Goal: Task Accomplishment & Management: Use online tool/utility

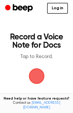
click at [39, 78] on span "button" at bounding box center [37, 76] width 14 height 14
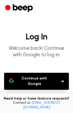
click at [50, 80] on button "Continue with Google" at bounding box center [36, 81] width 65 height 17
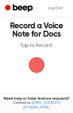
scroll to position [11, 0]
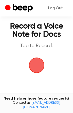
click at [37, 65] on span "button" at bounding box center [37, 65] width 14 height 14
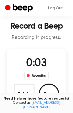
scroll to position [11, 0]
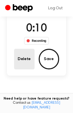
click at [28, 54] on button "Delete" at bounding box center [24, 59] width 21 height 21
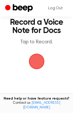
scroll to position [15, 0]
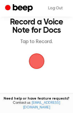
click at [41, 54] on span "button" at bounding box center [37, 61] width 14 height 14
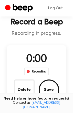
scroll to position [36, 0]
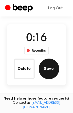
click at [46, 74] on button "Save" at bounding box center [49, 68] width 21 height 21
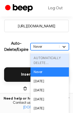
scroll to position [99, 0]
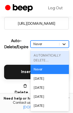
click at [67, 45] on div at bounding box center [64, 43] width 9 height 5
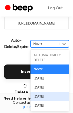
click at [41, 98] on div "In 6 Months" at bounding box center [50, 96] width 39 height 9
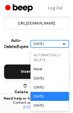
click at [64, 43] on icon at bounding box center [64, 43] width 5 height 5
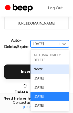
click at [44, 68] on div "Never" at bounding box center [50, 68] width 39 height 9
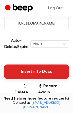
click at [27, 70] on button "Insert into Docs" at bounding box center [36, 71] width 65 height 14
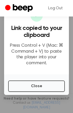
scroll to position [79, 0]
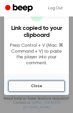
click at [39, 81] on button "Close" at bounding box center [36, 85] width 57 height 11
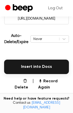
scroll to position [108, 0]
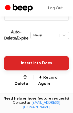
click at [41, 67] on button "Insert into Docs" at bounding box center [36, 63] width 65 height 14
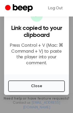
scroll to position [151, 0]
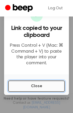
click at [43, 82] on button "Close" at bounding box center [36, 85] width 57 height 11
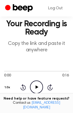
scroll to position [0, 0]
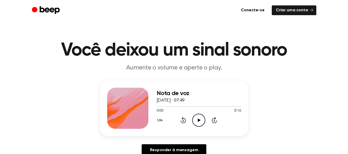
click at [169, 95] on font "Nota de voz" at bounding box center [173, 93] width 33 height 6
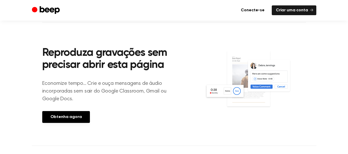
scroll to position [177, 0]
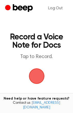
click at [36, 77] on span "button" at bounding box center [37, 76] width 14 height 14
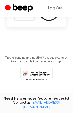
scroll to position [94, 0]
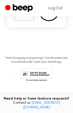
click at [36, 74] on icon at bounding box center [36, 75] width 33 height 14
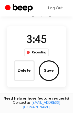
scroll to position [34, 0]
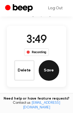
click at [50, 71] on button "Save" at bounding box center [49, 70] width 21 height 21
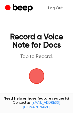
click at [40, 81] on span "button" at bounding box center [37, 76] width 18 height 18
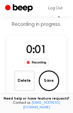
scroll to position [25, 0]
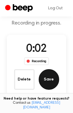
click at [43, 81] on button "Save" at bounding box center [49, 79] width 21 height 21
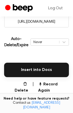
scroll to position [105, 0]
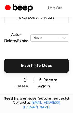
click at [21, 79] on button "Delete" at bounding box center [19, 83] width 18 height 12
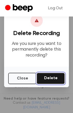
click at [48, 81] on button "Delete" at bounding box center [51, 78] width 28 height 11
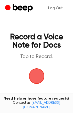
click at [36, 74] on span "button" at bounding box center [36, 75] width 19 height 19
